Goal: Information Seeking & Learning: Learn about a topic

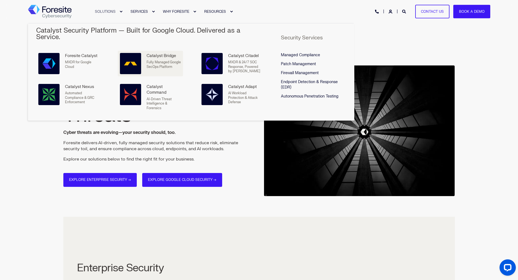
click at [149, 60] on p "Fully Managed Google SecOps Platform" at bounding box center [164, 64] width 34 height 9
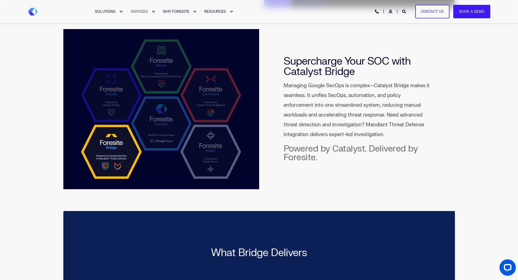
scroll to position [136, 0]
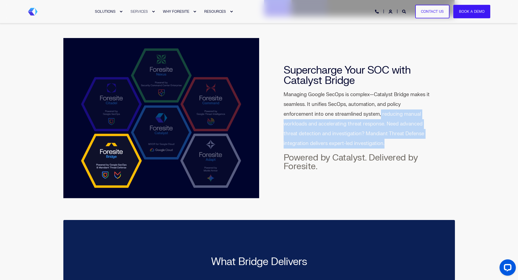
drag, startPoint x: 379, startPoint y: 112, endPoint x: 384, endPoint y: 144, distance: 32.7
click at [384, 144] on p "Managing Google SecOps is complex—Catalyst Bridge makes it seamless. It unifies…" at bounding box center [357, 119] width 147 height 59
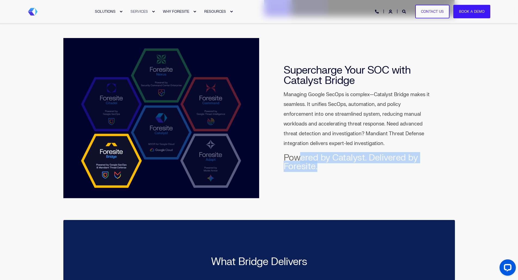
drag, startPoint x: 302, startPoint y: 161, endPoint x: 418, endPoint y: 165, distance: 115.9
click at [418, 165] on h3 "Powered by Catalyst. Delivered by Foresite." at bounding box center [357, 162] width 147 height 17
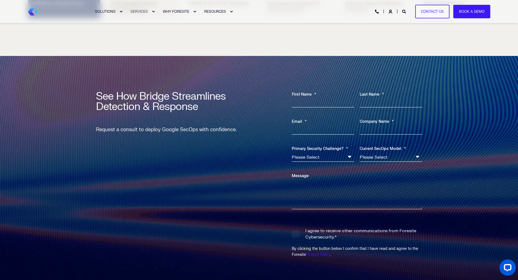
scroll to position [1060, 0]
